Goal: Information Seeking & Learning: Learn about a topic

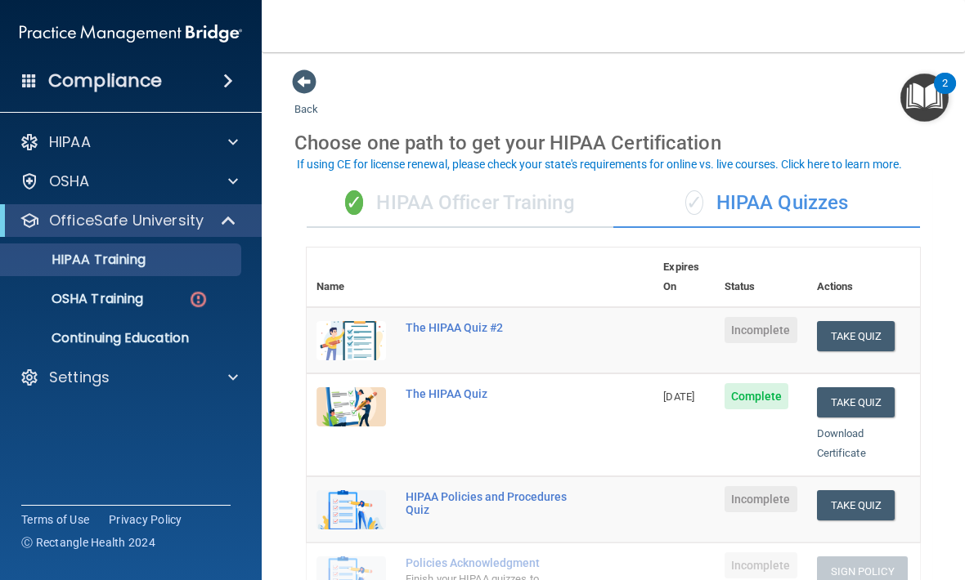
click at [182, 308] on link "OSHA Training" at bounding box center [112, 299] width 257 height 33
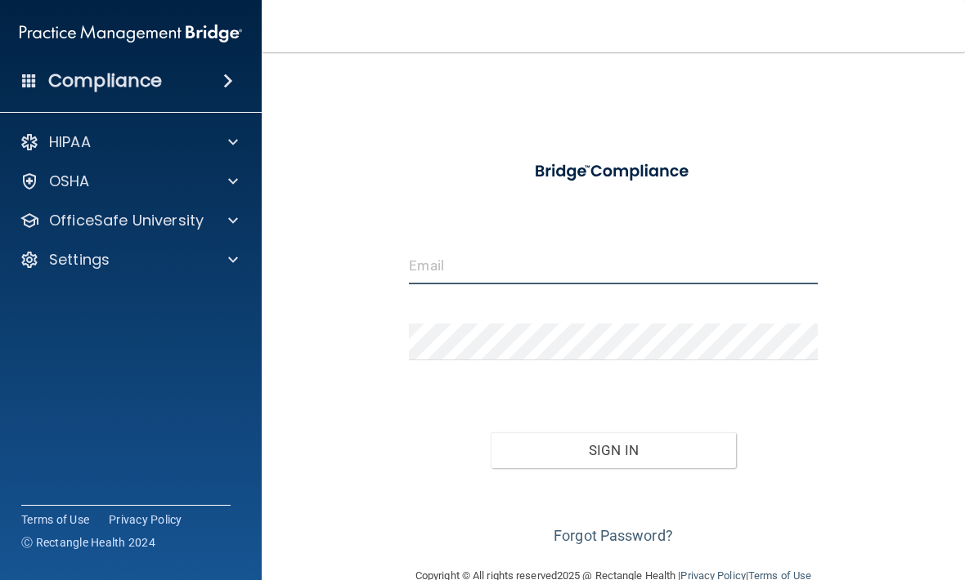
click at [695, 266] on input "email" at bounding box center [613, 266] width 408 height 37
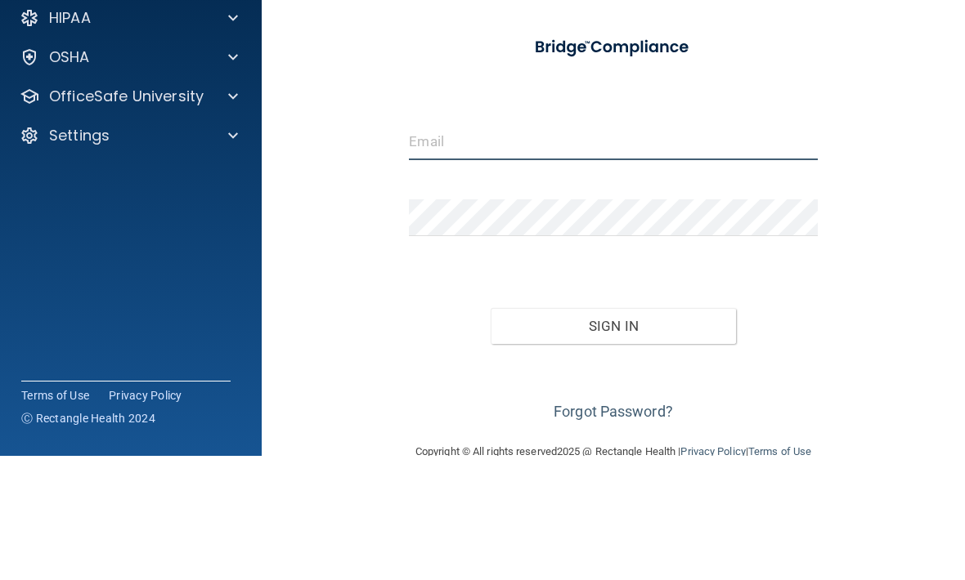
type input "[EMAIL_ADDRESS][DOMAIN_NAME]"
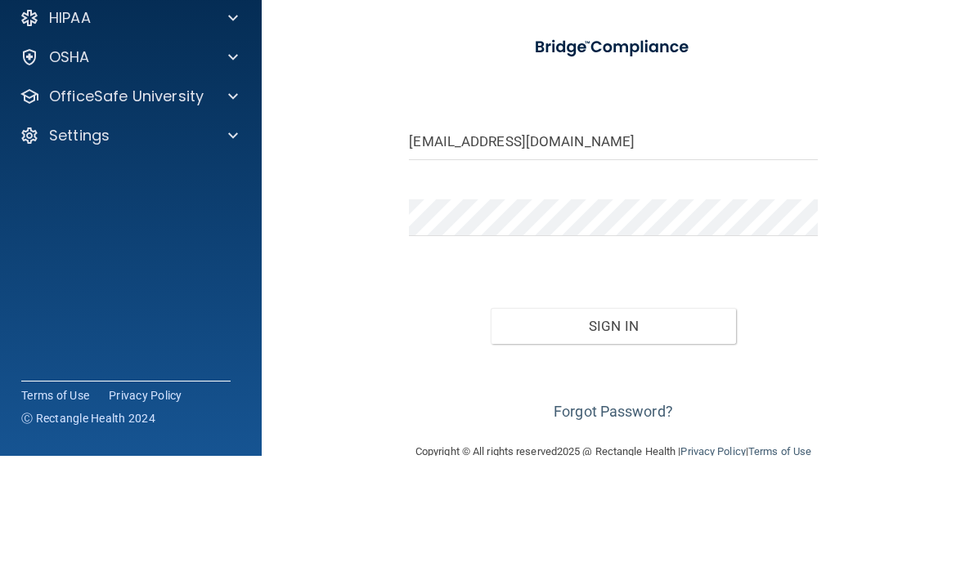
click at [613, 432] on button "Sign In" at bounding box center [612, 450] width 245 height 36
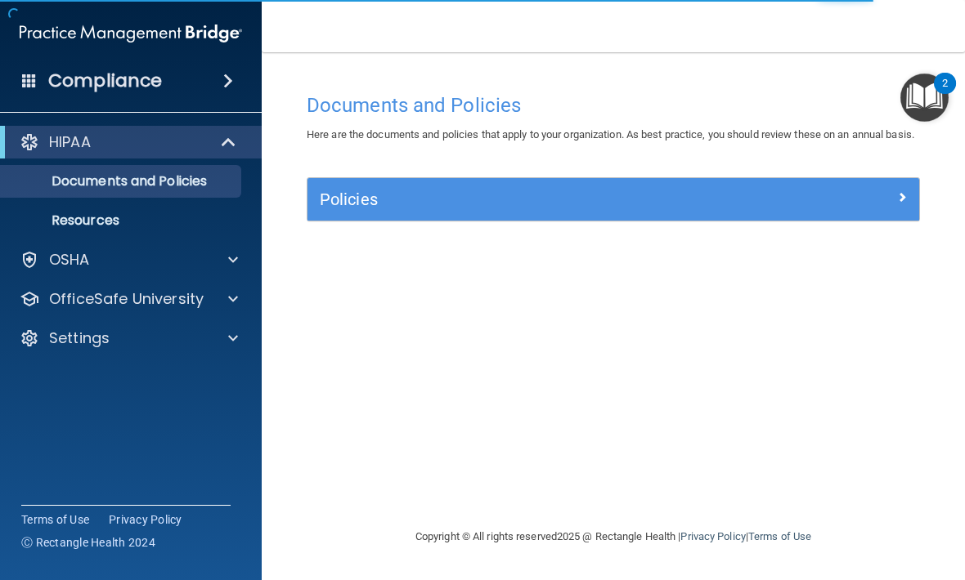
click at [199, 307] on p "OfficeSafe University" at bounding box center [126, 299] width 154 height 20
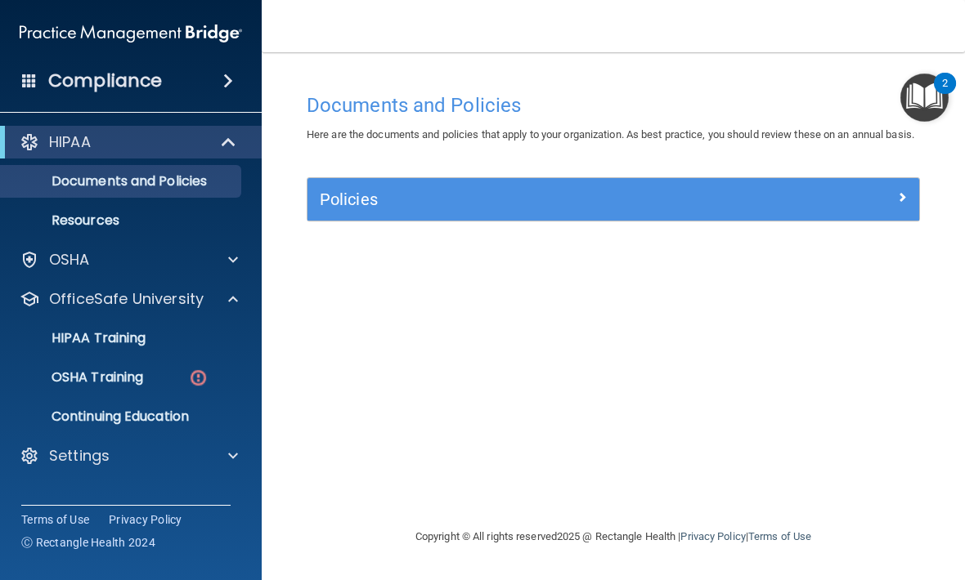
click at [158, 391] on link "OSHA Training" at bounding box center [112, 377] width 257 height 33
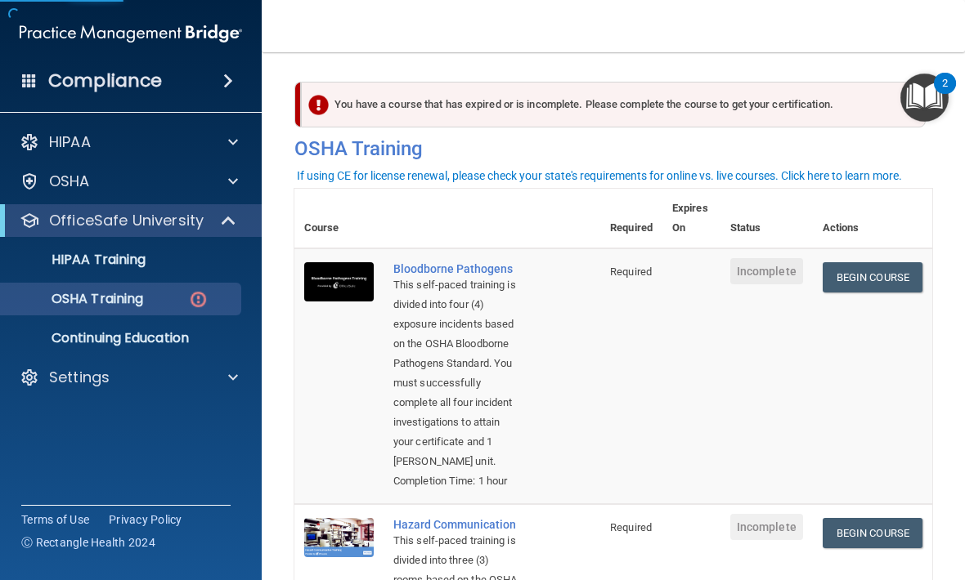
click at [858, 280] on link "Begin Course" at bounding box center [872, 277] width 100 height 30
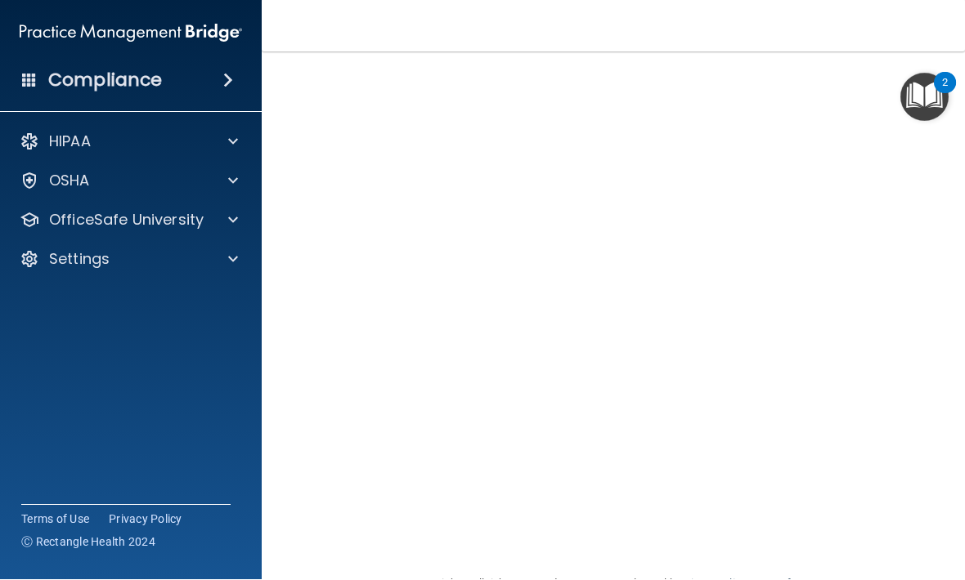
scroll to position [72, 0]
